Goal: Transaction & Acquisition: Purchase product/service

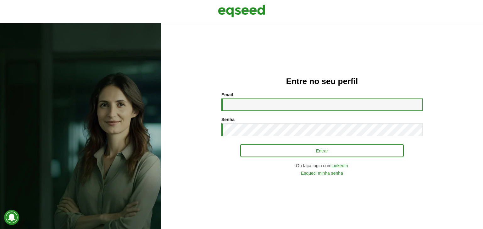
type input "**********"
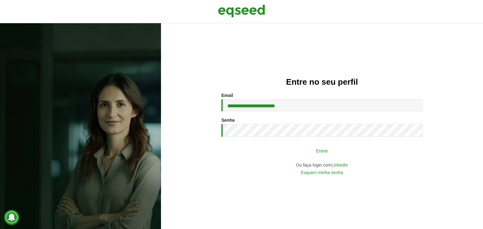
click at [302, 150] on button "Entrar" at bounding box center [321, 151] width 163 height 12
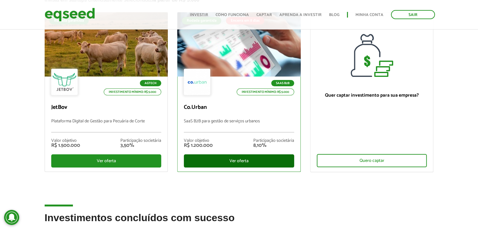
scroll to position [31, 0]
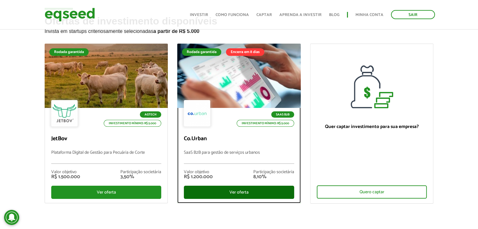
click at [239, 191] on div "Ver oferta" at bounding box center [239, 192] width 110 height 13
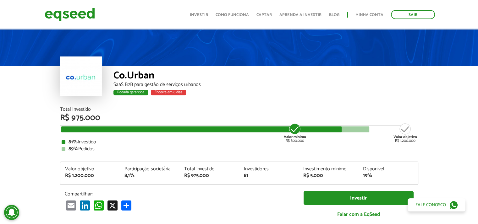
scroll to position [31, 0]
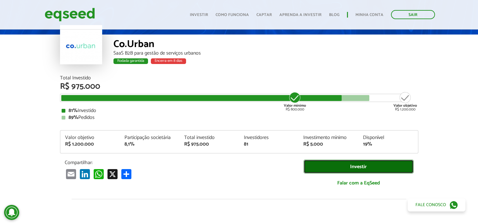
click at [330, 168] on link "Investir" at bounding box center [359, 167] width 110 height 14
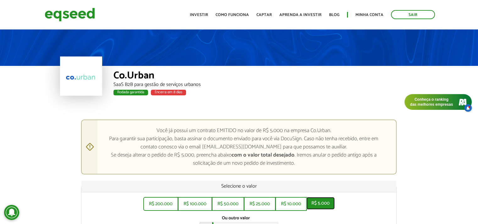
click at [321, 200] on button "R$ 5.000" at bounding box center [320, 203] width 28 height 13
type input "*****"
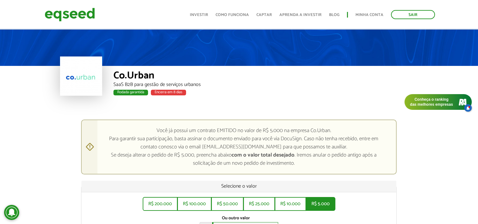
scroll to position [12, 0]
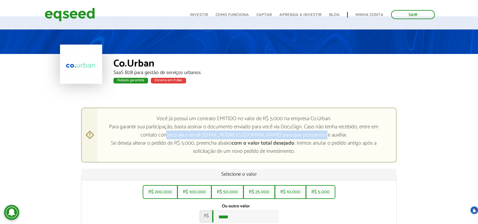
drag, startPoint x: 180, startPoint y: 134, endPoint x: 326, endPoint y: 132, distance: 145.8
click at [326, 132] on div "Você já possui um contrato EMITIDO no valor de R$ 5.000 na empresa Co.Urban. Pa…" at bounding box center [239, 135] width 316 height 55
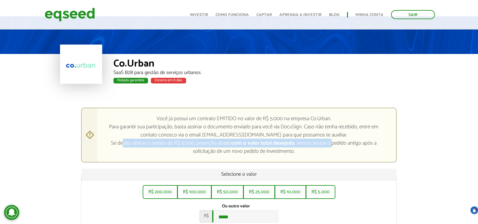
drag, startPoint x: 124, startPoint y: 142, endPoint x: 331, endPoint y: 142, distance: 206.5
click at [331, 142] on div "Você já possui um contrato EMITIDO no valor de R$ 5.000 na empresa Co.Urban. Pa…" at bounding box center [239, 135] width 316 height 55
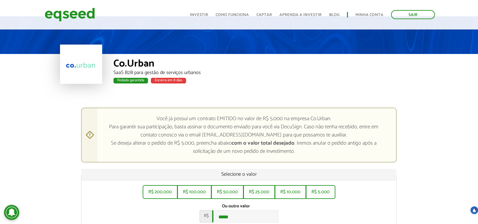
drag, startPoint x: 336, startPoint y: 142, endPoint x: 342, endPoint y: 142, distance: 6.3
click at [342, 142] on div "Você já possui um contrato EMITIDO no valor de R$ 5.000 na empresa Co.Urban. Pa…" at bounding box center [239, 135] width 316 height 55
click at [326, 143] on div "Você já possui um contrato EMITIDO no valor de R$ 5.000 na empresa Co.Urban. Pa…" at bounding box center [239, 135] width 316 height 55
drag, startPoint x: 201, startPoint y: 151, endPoint x: 281, endPoint y: 157, distance: 79.8
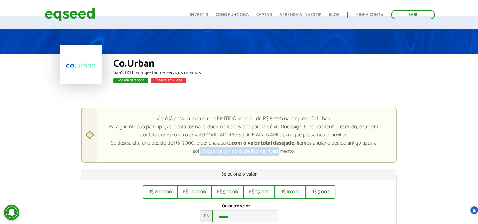
click at [281, 157] on div "Você já possui um contrato EMITIDO no valor de R$ 5.000 na empresa Co.Urban. Pa…" at bounding box center [239, 135] width 316 height 55
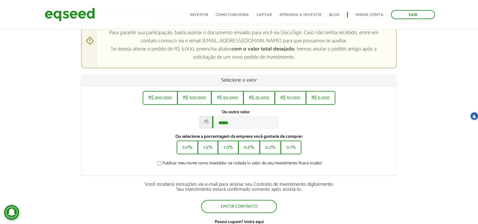
scroll to position [75, 0]
